Goal: Find specific page/section: Find specific page/section

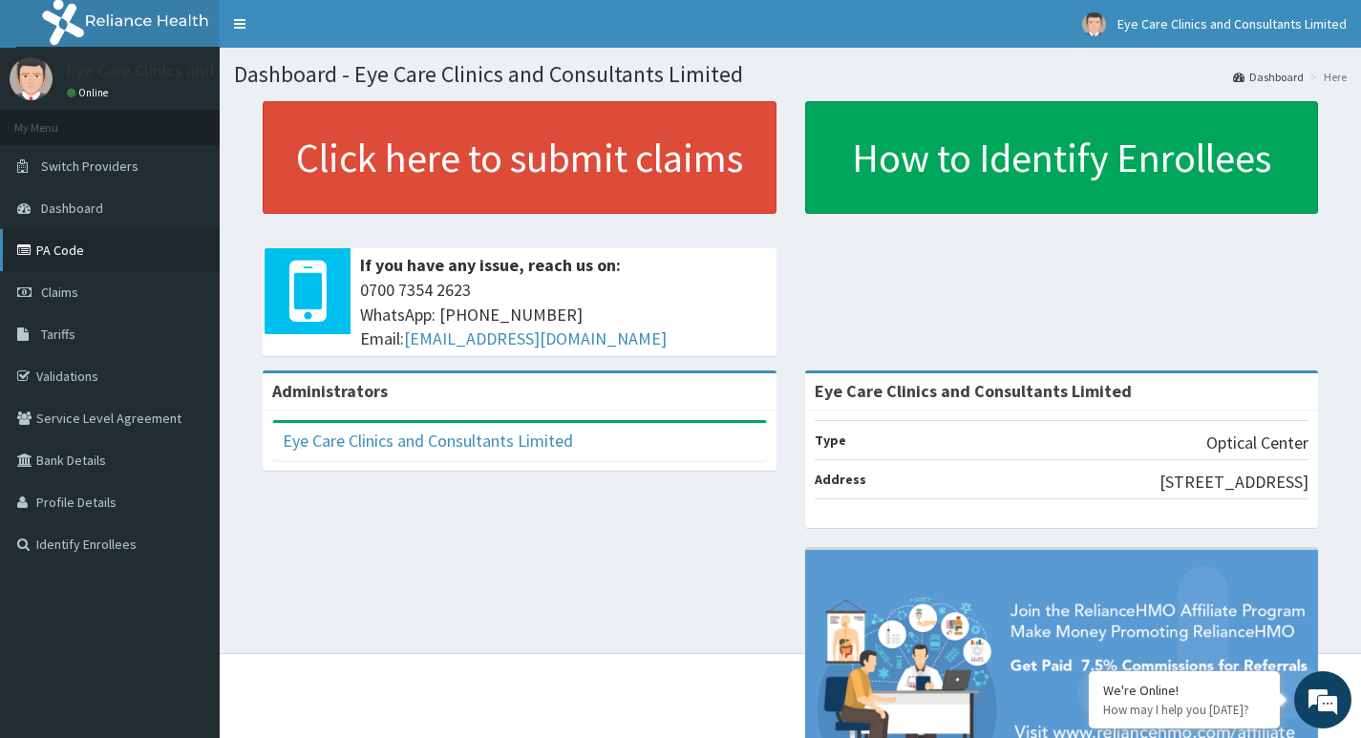
click at [67, 251] on link "PA Code" at bounding box center [110, 250] width 220 height 42
click at [66, 256] on link "PA Code" at bounding box center [110, 250] width 220 height 42
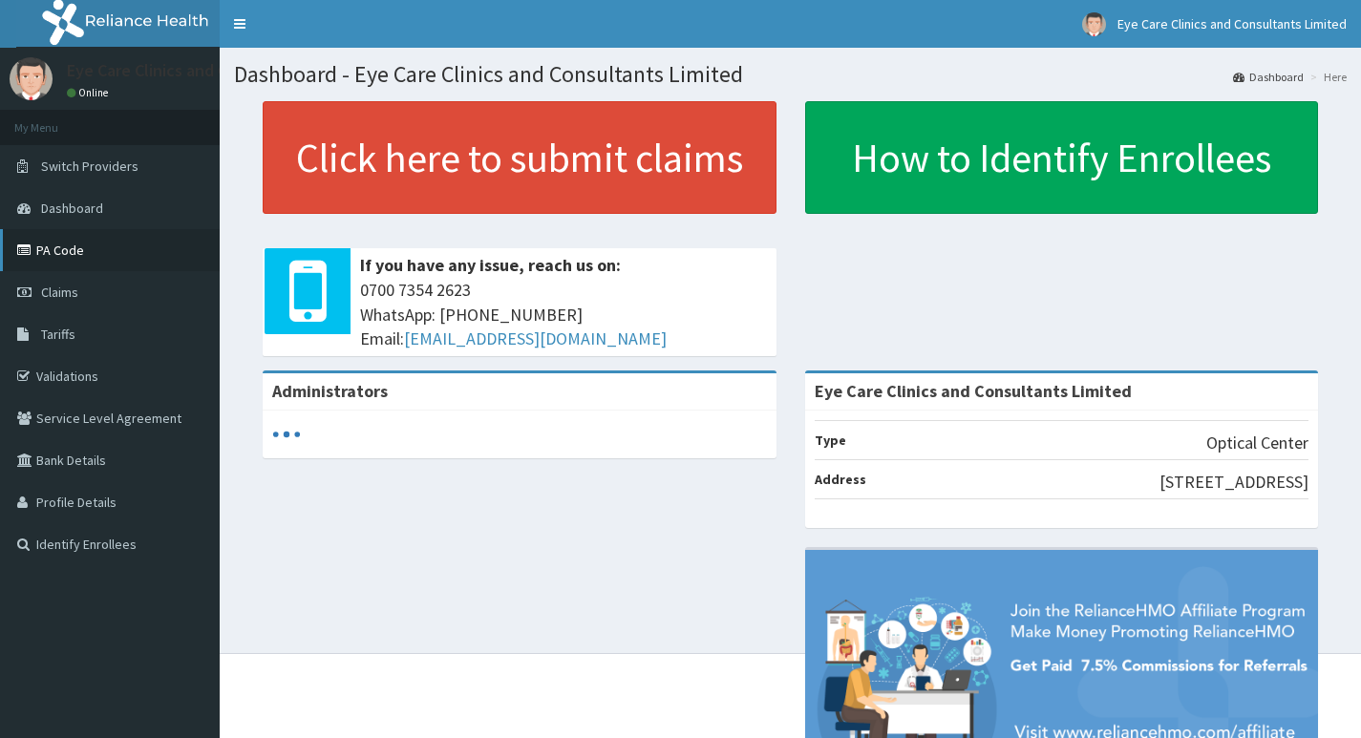
click at [78, 253] on link "PA Code" at bounding box center [110, 250] width 220 height 42
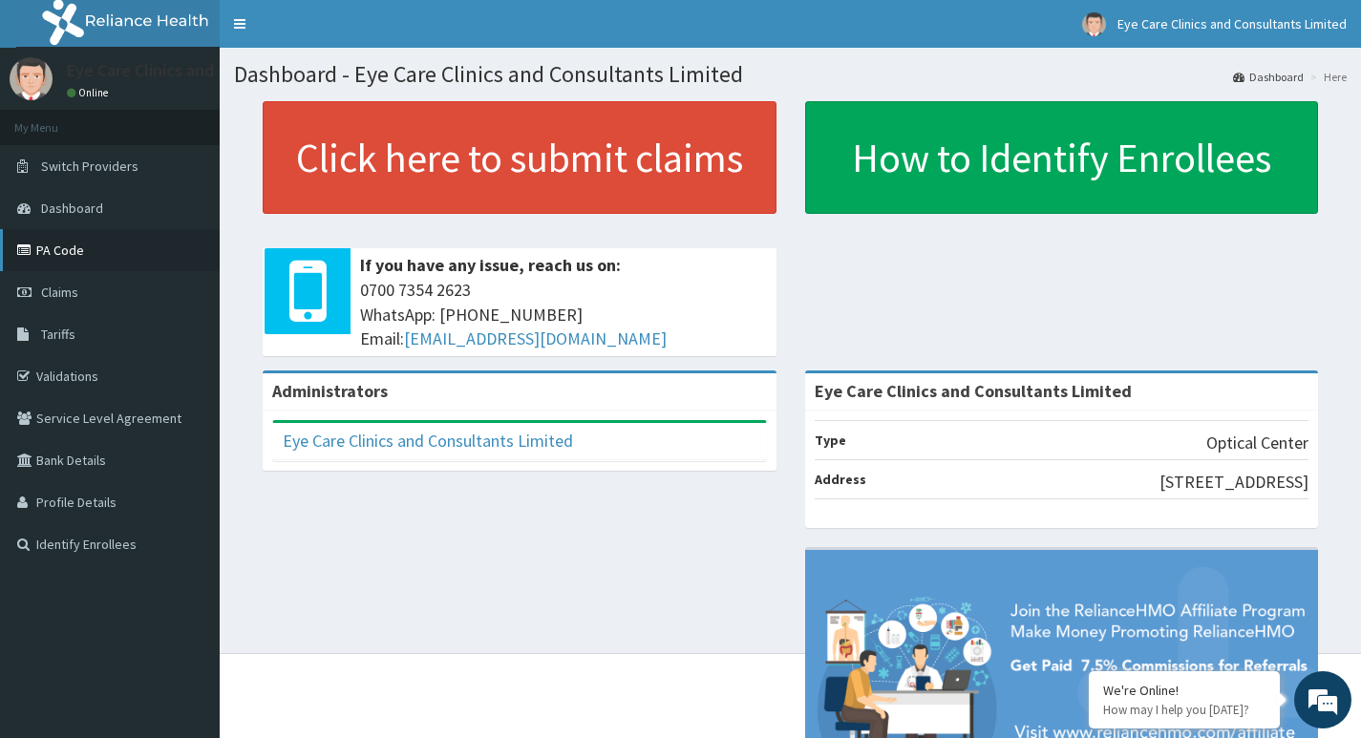
click at [71, 247] on link "PA Code" at bounding box center [110, 250] width 220 height 42
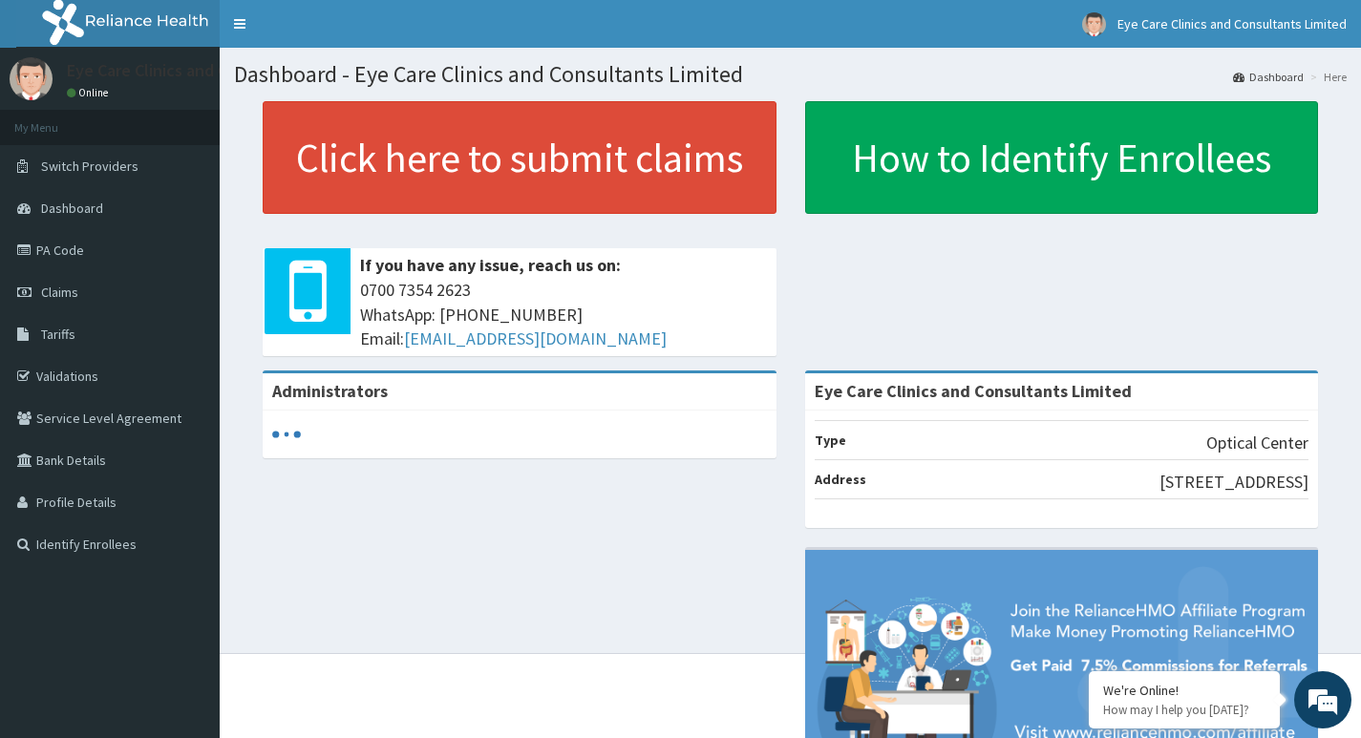
click at [62, 252] on link "PA Code" at bounding box center [110, 250] width 220 height 42
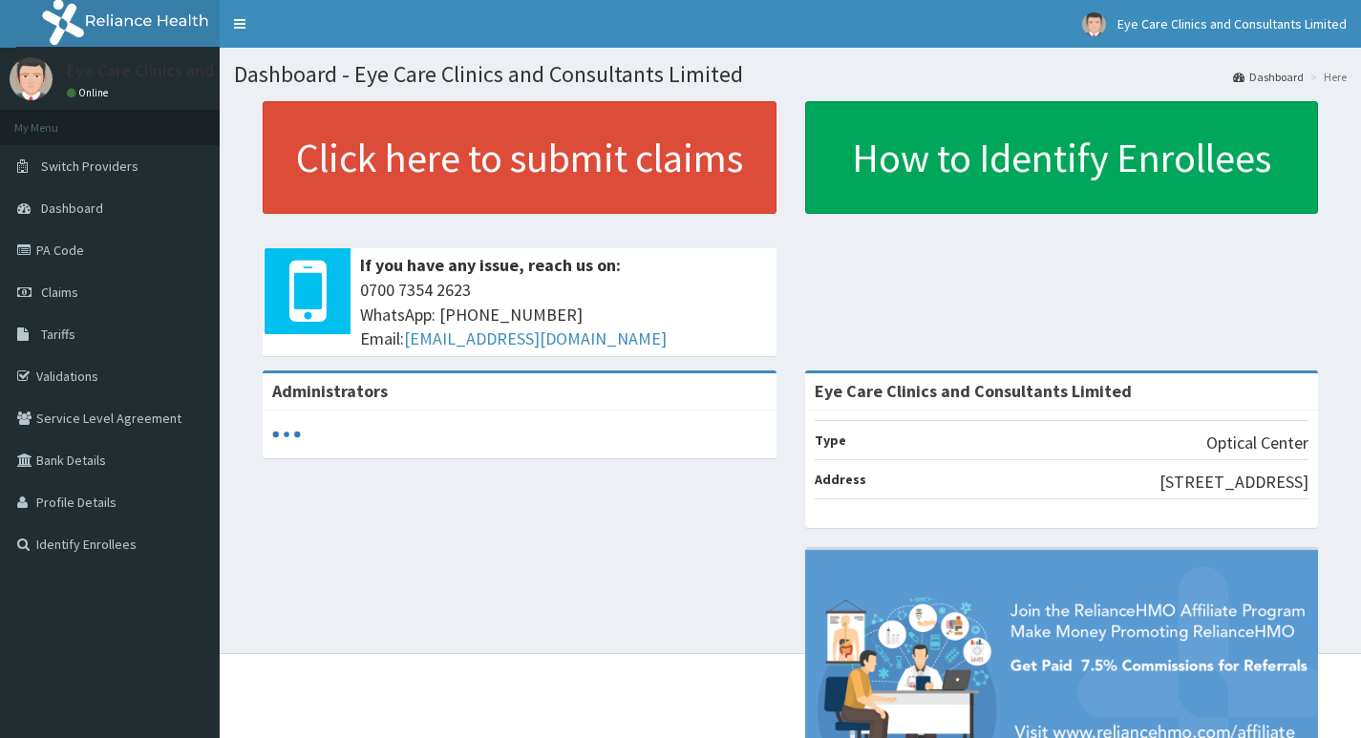
click at [63, 254] on link "PA Code" at bounding box center [110, 250] width 220 height 42
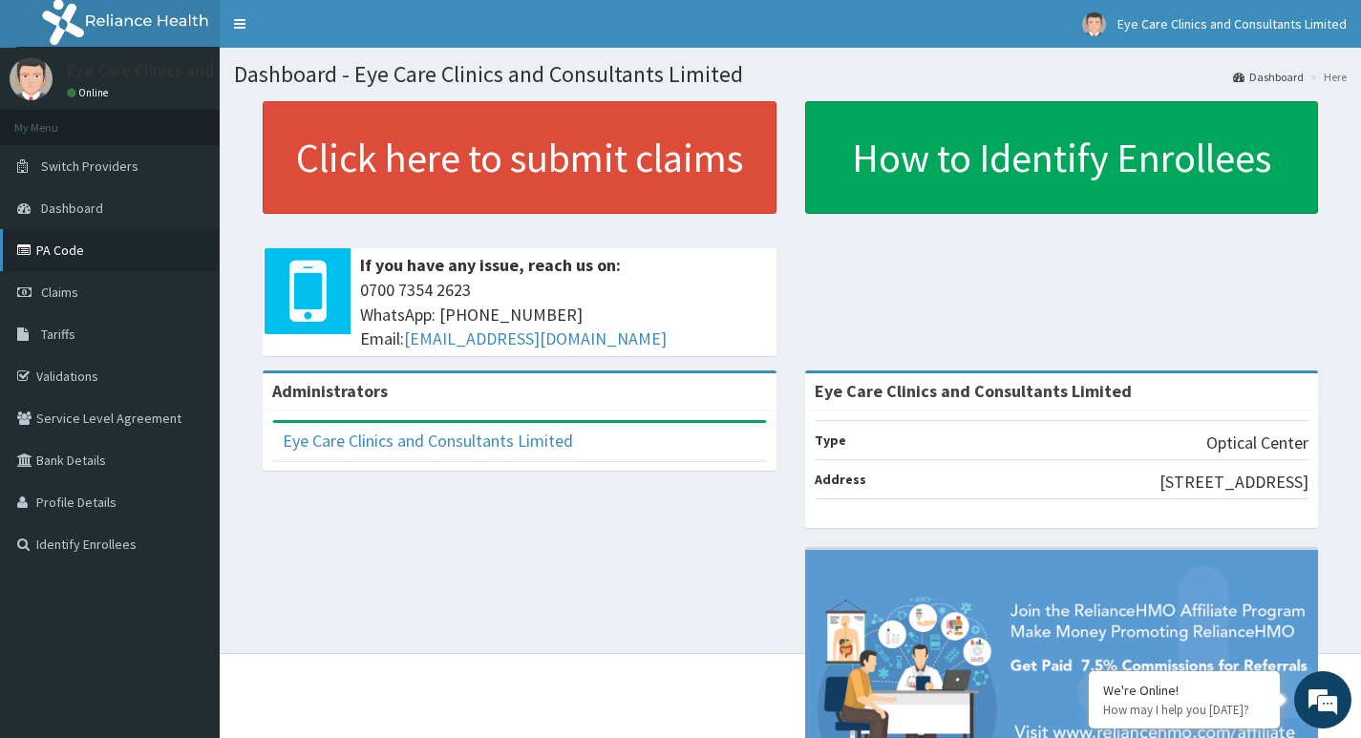
click at [76, 252] on link "PA Code" at bounding box center [110, 250] width 220 height 42
